Goal: Check status

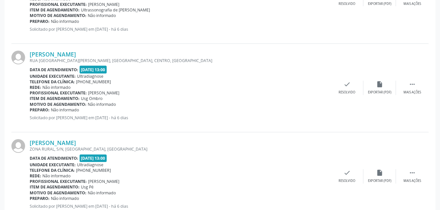
scroll to position [1341, 0]
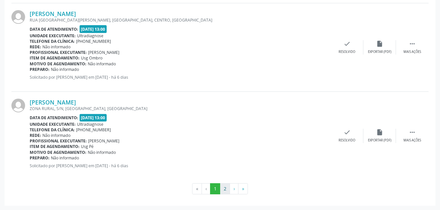
click at [225, 190] on button "2" at bounding box center [225, 188] width 10 height 11
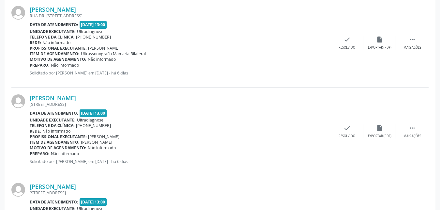
scroll to position [332, 0]
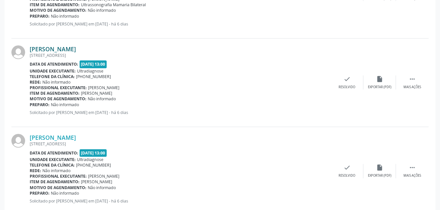
click at [53, 50] on link "[PERSON_NAME]" at bounding box center [53, 48] width 46 height 7
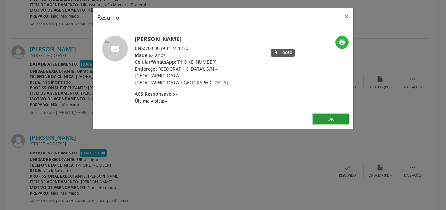
click at [320, 114] on button "OK" at bounding box center [331, 119] width 36 height 11
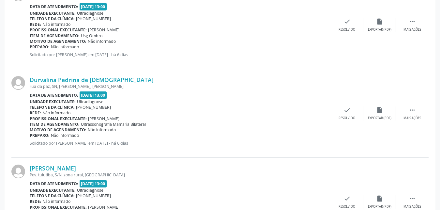
scroll to position [606, 0]
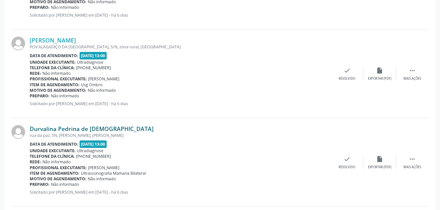
click at [37, 129] on link "Durvalina Pedrina de [DEMOGRAPHIC_DATA]" at bounding box center [92, 128] width 124 height 7
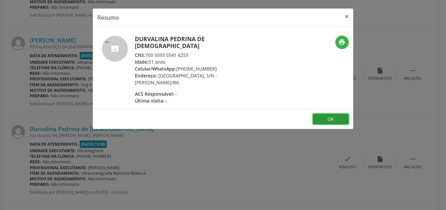
click at [328, 114] on button "OK" at bounding box center [331, 119] width 36 height 11
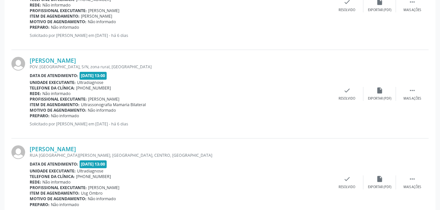
scroll to position [1164, 0]
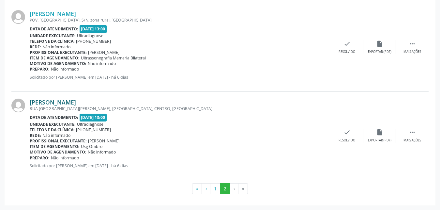
click at [76, 102] on link "[PERSON_NAME]" at bounding box center [53, 102] width 46 height 7
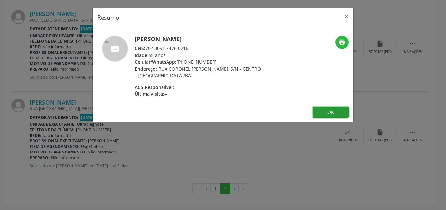
click at [326, 110] on button "OK" at bounding box center [331, 112] width 36 height 11
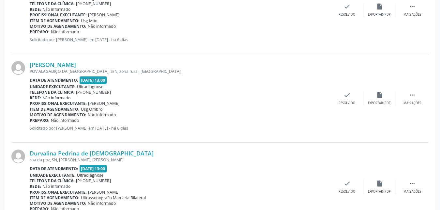
scroll to position [580, 0]
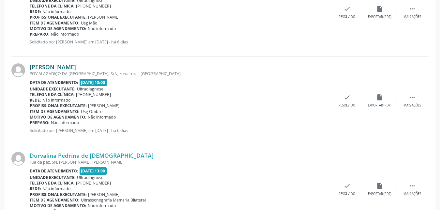
click at [43, 66] on link "[PERSON_NAME]" at bounding box center [53, 66] width 46 height 7
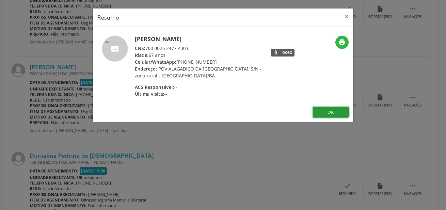
click at [320, 112] on button "OK" at bounding box center [331, 112] width 36 height 11
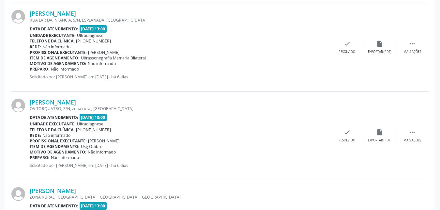
scroll to position [907, 0]
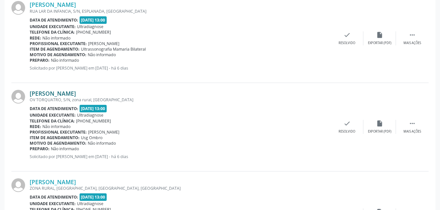
click at [34, 93] on link "[PERSON_NAME]" at bounding box center [53, 93] width 46 height 7
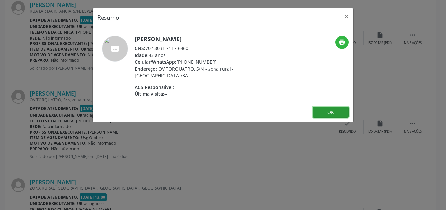
click at [322, 108] on button "OK" at bounding box center [331, 112] width 36 height 11
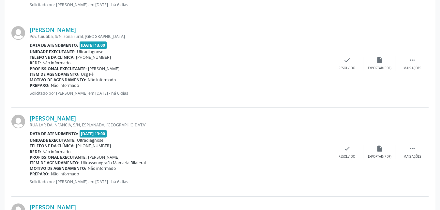
scroll to position [792, 0]
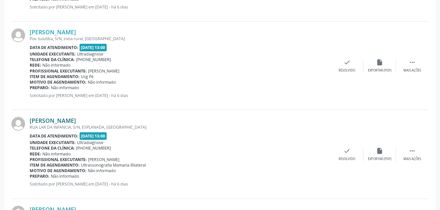
click at [51, 120] on link "[PERSON_NAME]" at bounding box center [53, 120] width 46 height 7
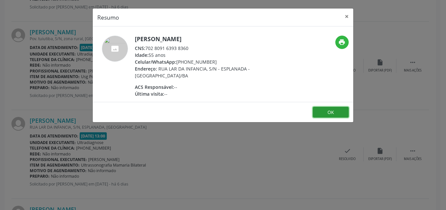
click at [328, 112] on button "OK" at bounding box center [331, 112] width 36 height 11
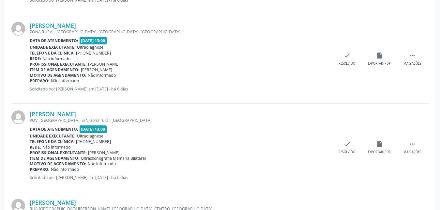
scroll to position [1164, 0]
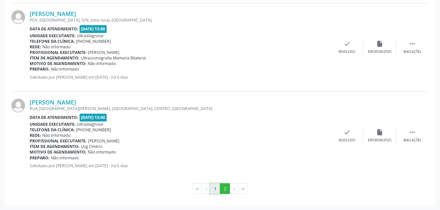
click at [212, 190] on button "1" at bounding box center [215, 188] width 10 height 11
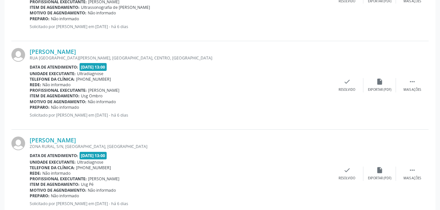
scroll to position [1341, 0]
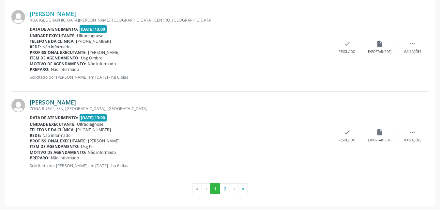
click at [54, 102] on link "[PERSON_NAME]" at bounding box center [53, 102] width 46 height 7
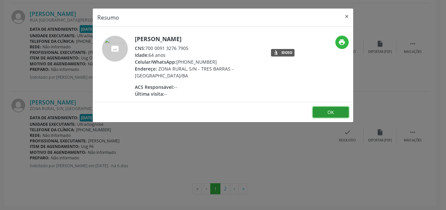
click at [321, 115] on button "OK" at bounding box center [331, 112] width 36 height 11
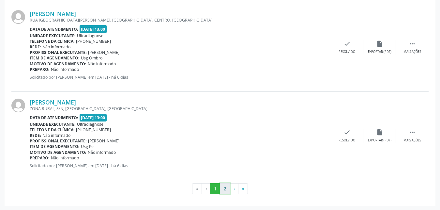
click at [227, 190] on button "2" at bounding box center [225, 188] width 10 height 11
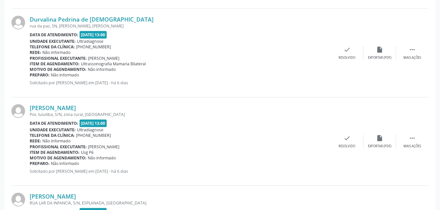
scroll to position [732, 0]
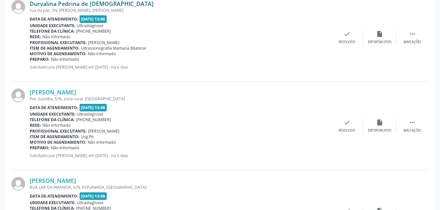
click at [59, 4] on link "Durvalina Pedrina de [DEMOGRAPHIC_DATA]" at bounding box center [92, 3] width 124 height 7
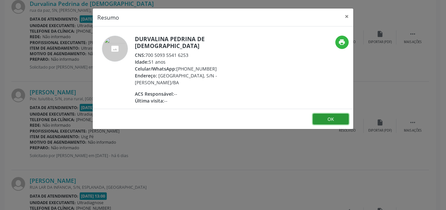
click at [319, 114] on button "OK" at bounding box center [331, 119] width 36 height 11
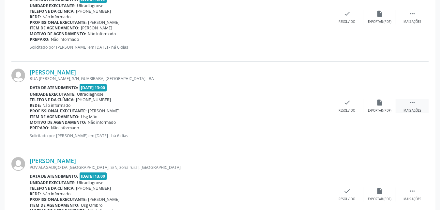
scroll to position [484, 0]
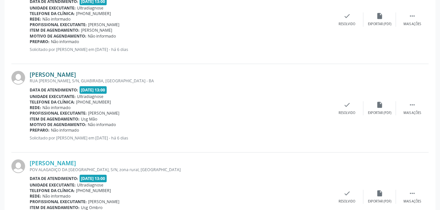
click at [55, 73] on link "[PERSON_NAME]" at bounding box center [53, 74] width 46 height 7
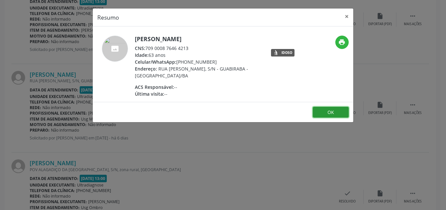
click at [332, 114] on button "OK" at bounding box center [331, 112] width 36 height 11
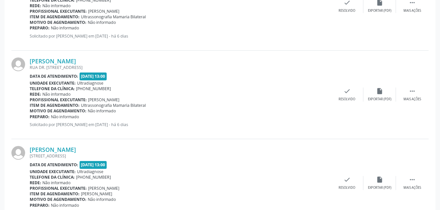
scroll to position [149, 0]
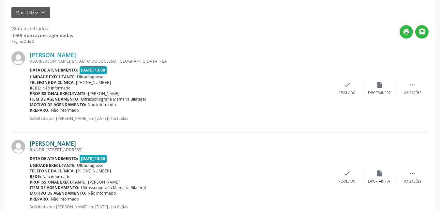
click at [61, 143] on link "[PERSON_NAME]" at bounding box center [53, 143] width 46 height 7
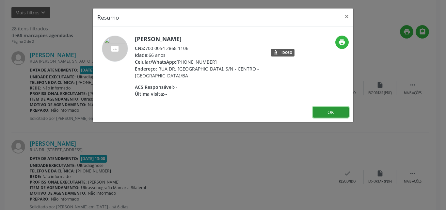
click at [324, 110] on button "OK" at bounding box center [331, 112] width 36 height 11
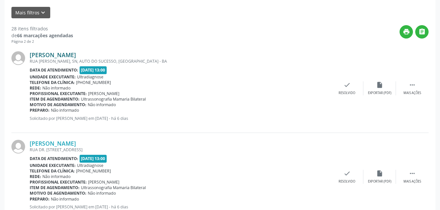
click at [52, 56] on link "[PERSON_NAME]" at bounding box center [53, 54] width 46 height 7
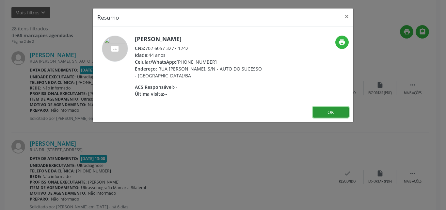
click at [338, 113] on button "OK" at bounding box center [331, 112] width 36 height 11
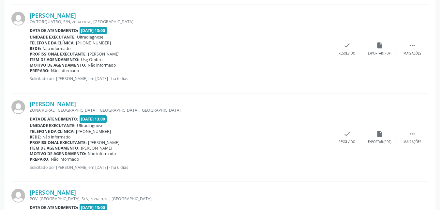
scroll to position [1006, 0]
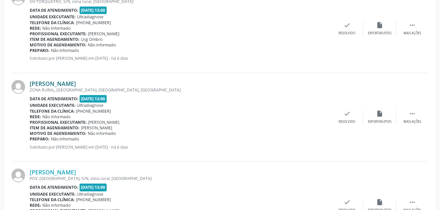
click at [36, 84] on link "[PERSON_NAME]" at bounding box center [53, 83] width 46 height 7
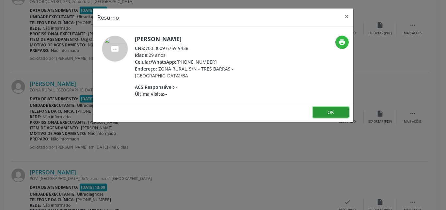
click at [329, 114] on button "OK" at bounding box center [331, 112] width 36 height 11
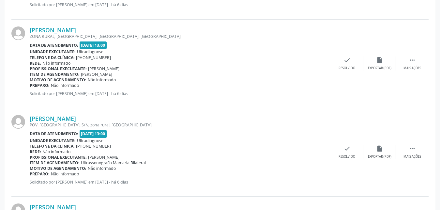
scroll to position [1062, 0]
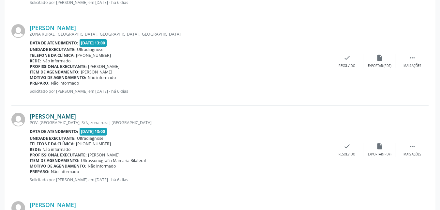
click at [60, 116] on link "[PERSON_NAME]" at bounding box center [53, 116] width 46 height 7
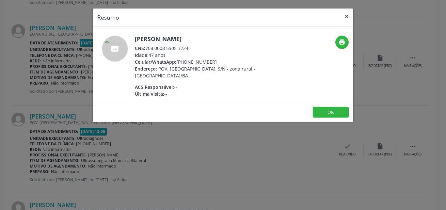
click at [346, 17] on button "×" at bounding box center [346, 16] width 13 height 16
